Goal: Navigation & Orientation: Go to known website

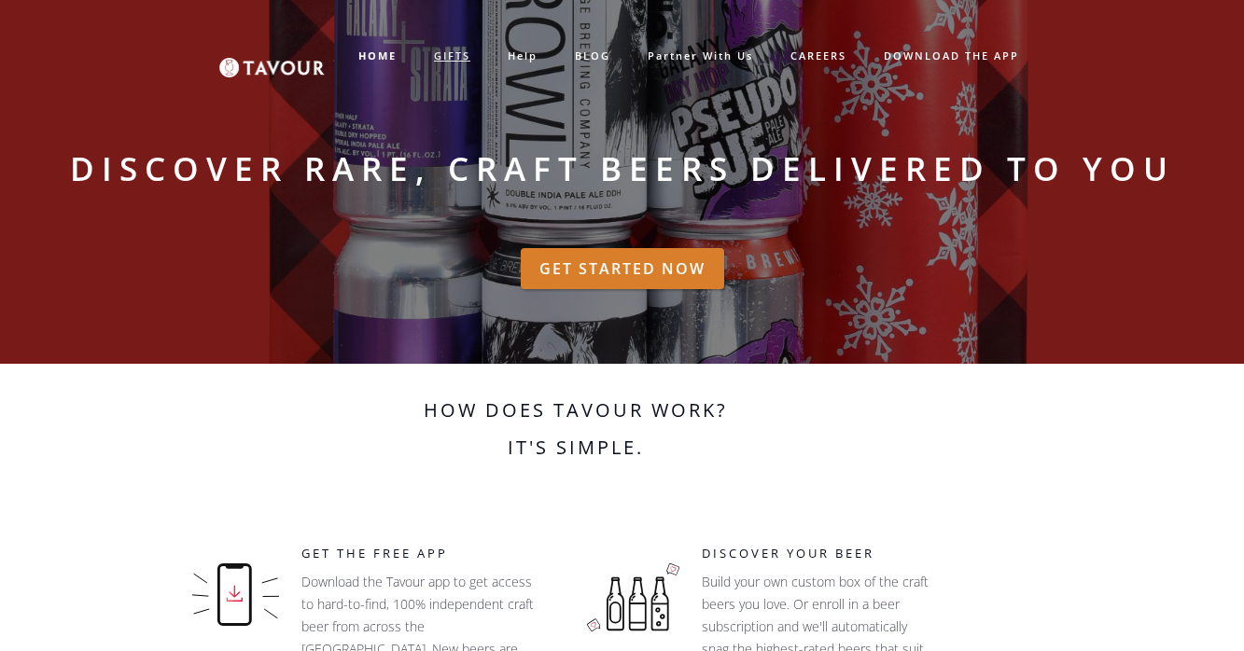
click at [458, 60] on link "GIFTS" at bounding box center [452, 56] width 74 height 31
click at [458, 50] on link "GIFTS" at bounding box center [452, 56] width 74 height 31
click at [447, 51] on link "GIFTS" at bounding box center [452, 56] width 74 height 31
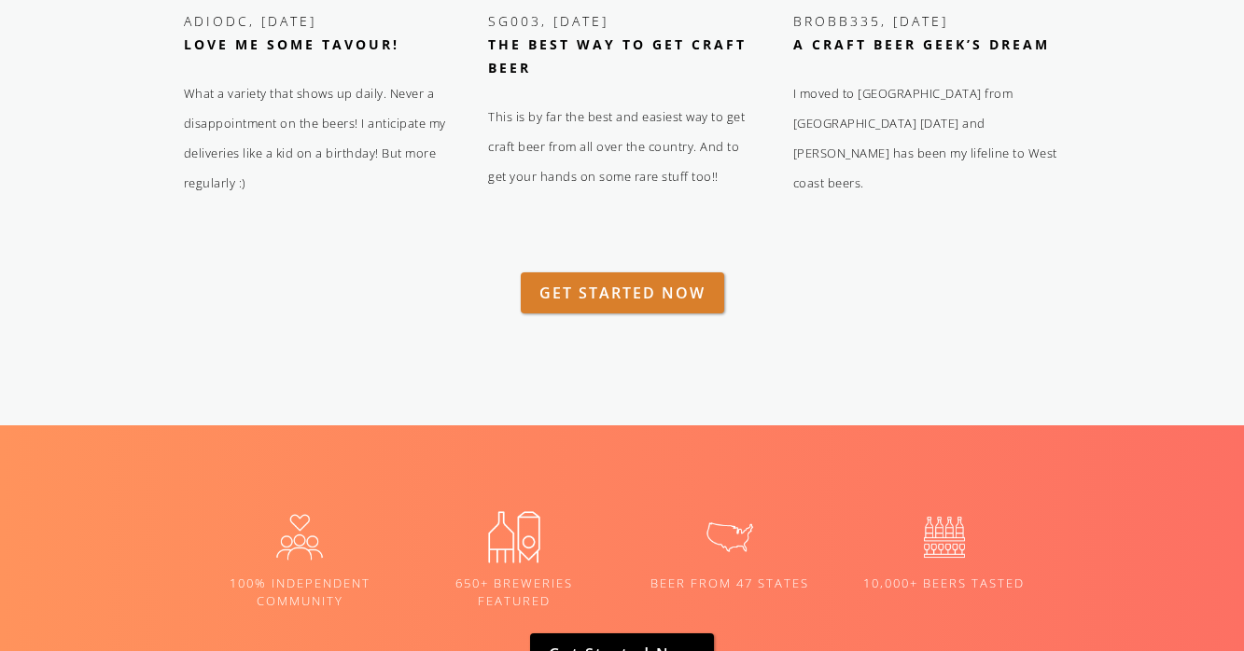
scroll to position [2742, 0]
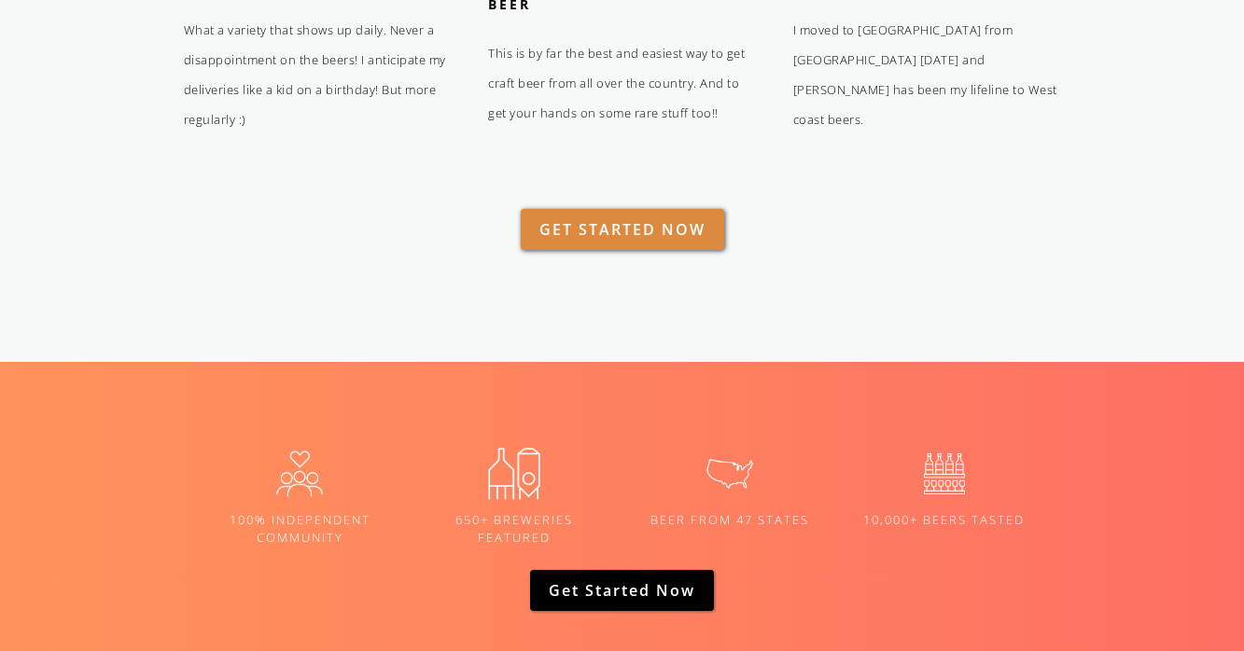
click at [634, 243] on link "GET STARTED NOW" at bounding box center [622, 229] width 203 height 41
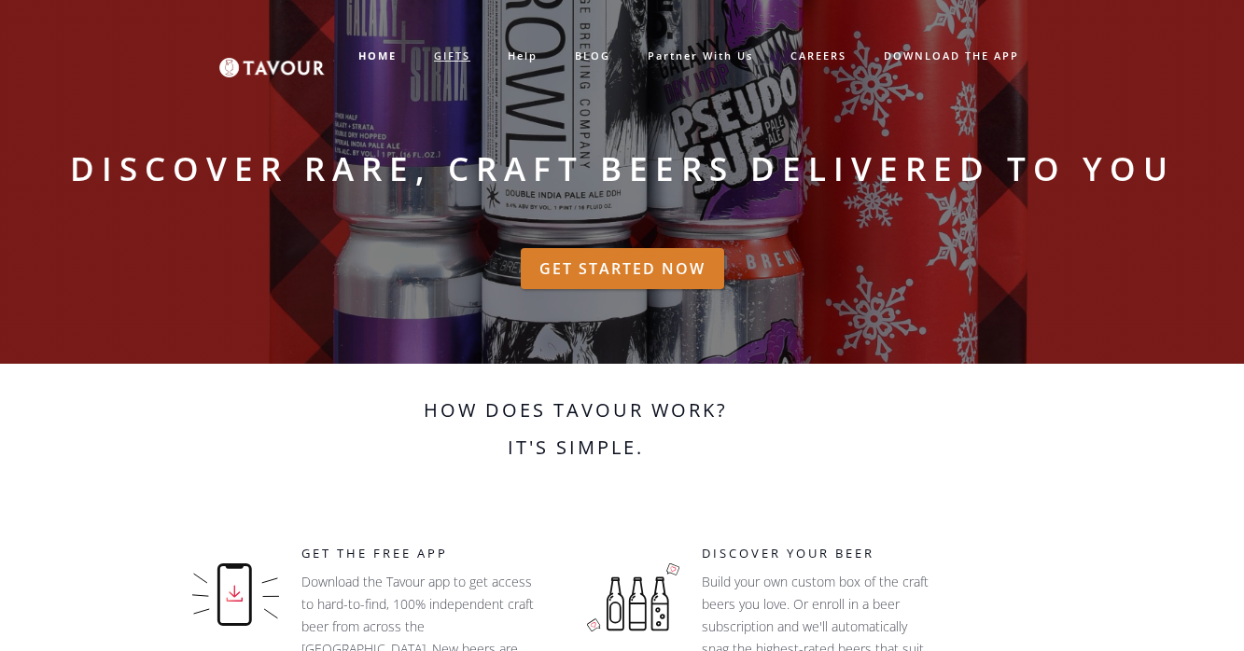
scroll to position [1114, 0]
click at [456, 54] on link "GIFTS" at bounding box center [452, 56] width 74 height 31
click at [451, 53] on link "GIFTS" at bounding box center [452, 56] width 74 height 31
click at [448, 54] on link "GIFTS" at bounding box center [452, 56] width 74 height 31
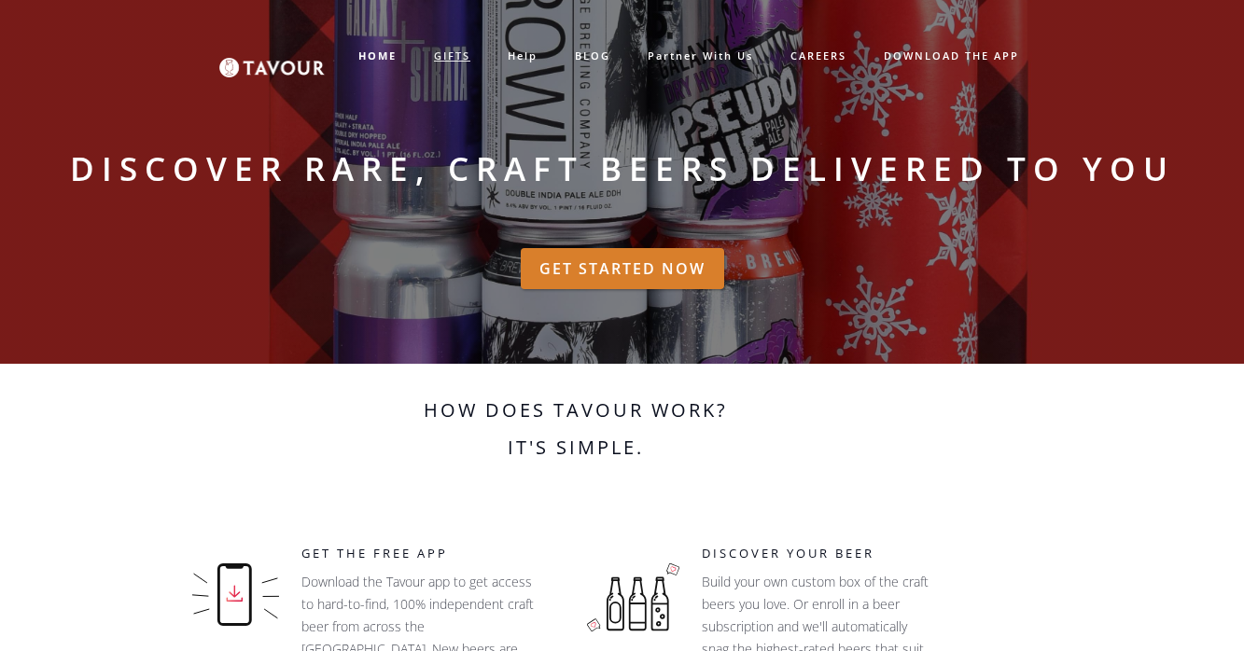
click at [449, 52] on link "GIFTS" at bounding box center [452, 56] width 74 height 31
click at [292, 71] on img at bounding box center [271, 56] width 105 height 43
click at [612, 271] on link "GET STARTED NOW" at bounding box center [622, 268] width 203 height 41
